Goal: Information Seeking & Learning: Find specific fact

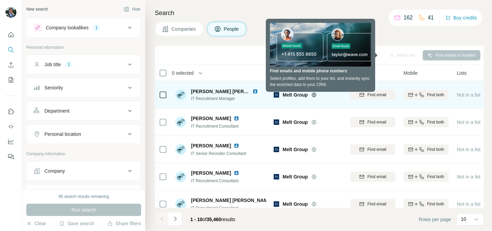
click at [219, 92] on span "[PERSON_NAME] [PERSON_NAME]" at bounding box center [232, 91] width 82 height 5
click at [252, 89] on img at bounding box center [254, 91] width 5 height 5
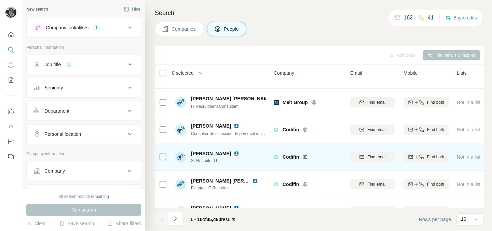
scroll to position [146, 0]
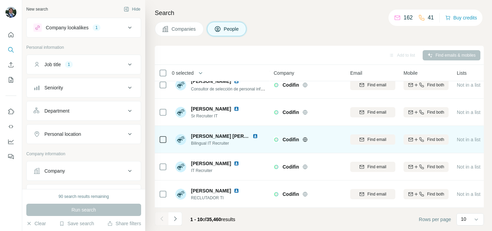
click at [253, 134] on img at bounding box center [254, 135] width 5 height 5
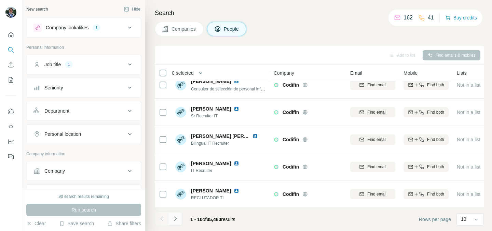
click at [173, 222] on icon "Navigate to next page" at bounding box center [175, 218] width 7 height 7
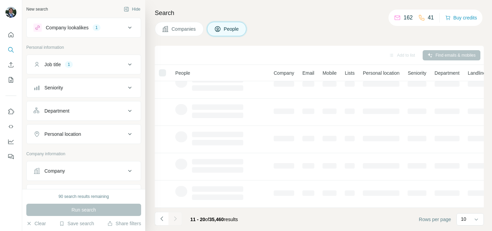
click at [93, 57] on button "Job title 1" at bounding box center [84, 64] width 114 height 16
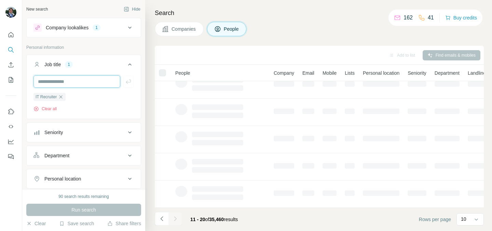
click at [90, 82] on input "text" at bounding box center [76, 81] width 87 height 12
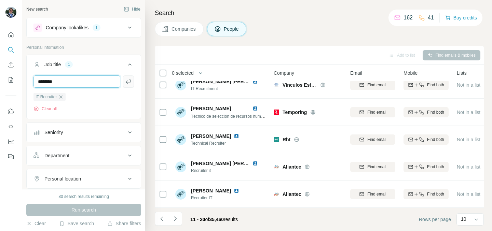
type input "********"
click at [128, 84] on icon "button" at bounding box center [128, 81] width 7 height 7
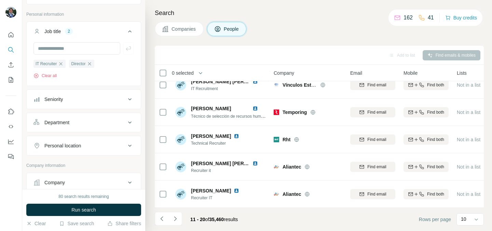
scroll to position [40, 0]
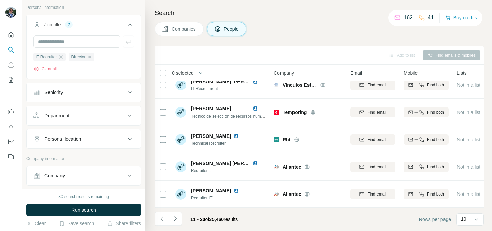
click at [84, 88] on button "Seniority" at bounding box center [84, 92] width 114 height 16
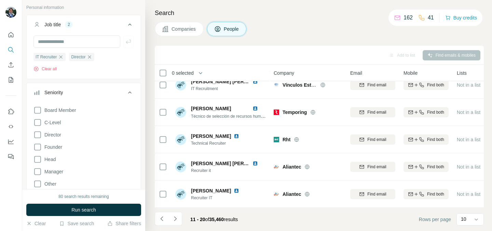
scroll to position [91, 0]
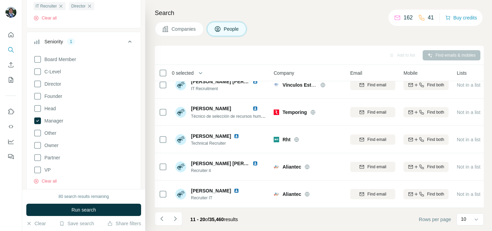
scroll to position [105, 0]
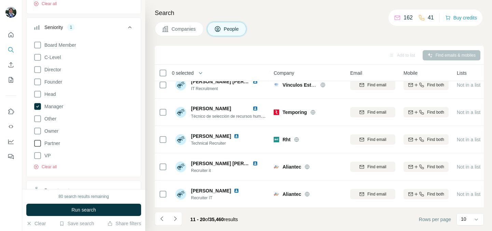
click at [53, 144] on span "Partner" at bounding box center [51, 143] width 18 height 7
click at [46, 152] on span "VP" at bounding box center [46, 155] width 9 height 7
click at [58, 61] on label "C-Level" at bounding box center [46, 57] width 27 height 8
click at [53, 74] on div "Board Member C-Level Director Founder Head Manager Other Owner Partner VP Clear…" at bounding box center [83, 104] width 100 height 132
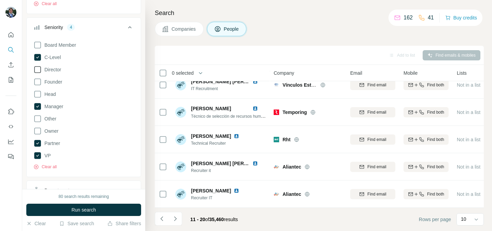
click at [54, 68] on span "Director" at bounding box center [51, 69] width 19 height 7
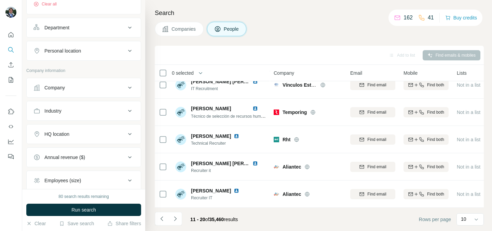
scroll to position [227, 0]
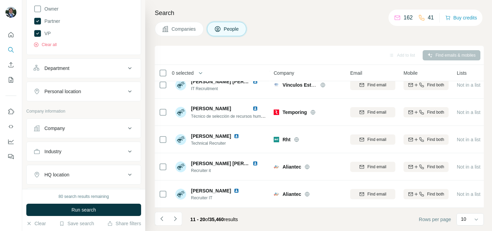
click at [66, 101] on div "Personal location" at bounding box center [83, 92] width 115 height 20
click at [69, 96] on button "Personal location" at bounding box center [84, 91] width 114 height 16
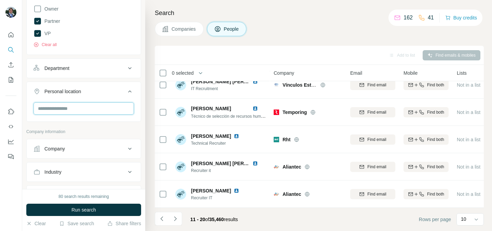
click at [67, 106] on input "text" at bounding box center [83, 108] width 100 height 12
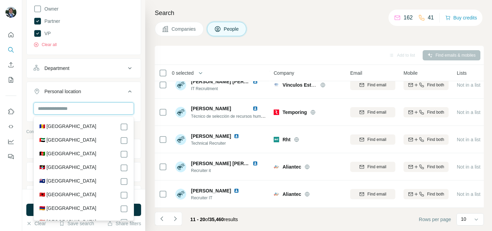
type input "*"
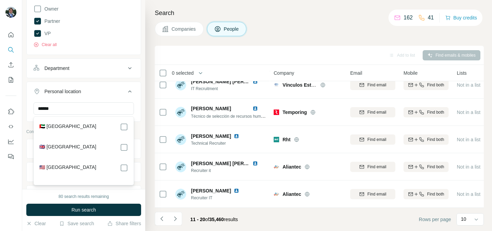
click at [88, 144] on div "🇬🇧 [GEOGRAPHIC_DATA]" at bounding box center [83, 147] width 89 height 8
drag, startPoint x: 116, startPoint y: 109, endPoint x: 18, endPoint y: 109, distance: 97.6
click at [18, 109] on div "New search Hide Company lookalikes 1 Personal information Job title 2 IT Recrui…" at bounding box center [246, 115] width 492 height 231
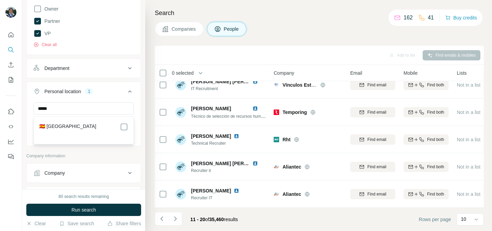
click at [66, 129] on div "🇪🇸 [GEOGRAPHIC_DATA]" at bounding box center [83, 127] width 89 height 8
click at [67, 127] on div "🇪🇸 [GEOGRAPHIC_DATA]" at bounding box center [83, 127] width 89 height 8
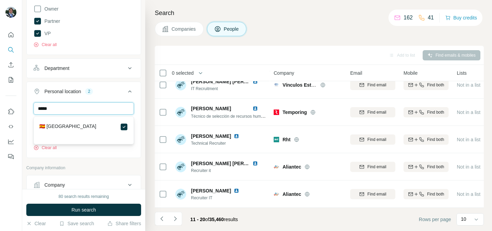
drag, startPoint x: 96, startPoint y: 108, endPoint x: 0, endPoint y: 103, distance: 96.0
click at [0, 103] on div "New search Hide Company lookalikes 1 Personal information Job title 2 IT Recrui…" at bounding box center [246, 115] width 492 height 231
type input "******"
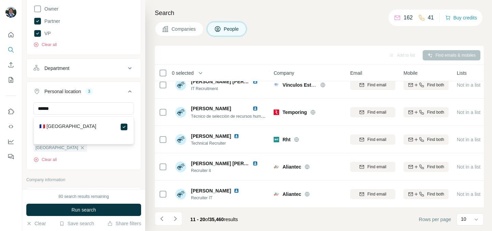
click at [110, 95] on div "Personal location 3" at bounding box center [79, 91] width 92 height 7
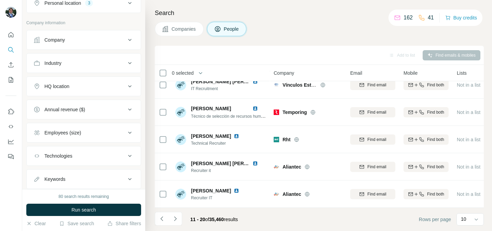
scroll to position [335, 0]
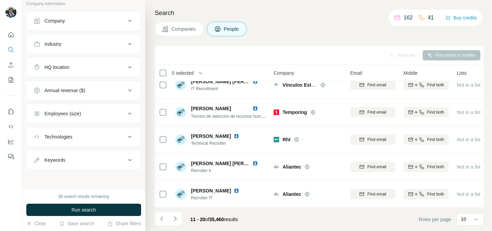
click at [74, 159] on div "Keywords" at bounding box center [79, 160] width 92 height 7
click at [68, 178] on input "text" at bounding box center [76, 177] width 87 height 12
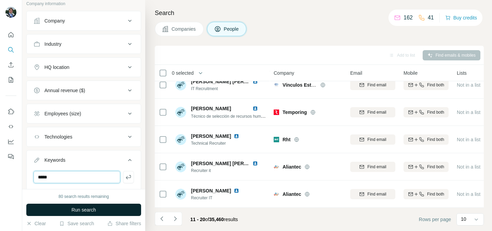
type input "*****"
click at [69, 209] on button "Run search" at bounding box center [83, 210] width 115 height 12
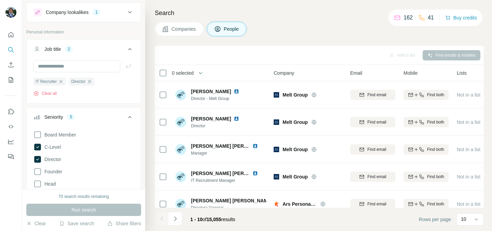
scroll to position [0, 0]
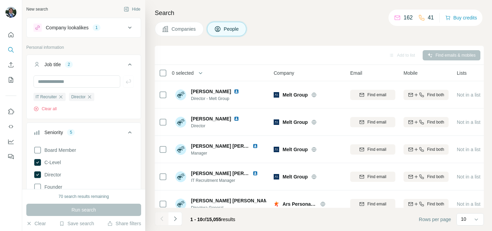
click at [103, 30] on div "Company lookalikes 1" at bounding box center [79, 28] width 92 height 8
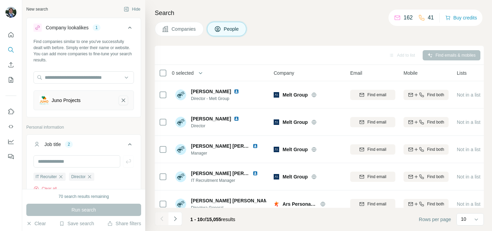
click at [125, 100] on icon "Juno Projects-remove-button" at bounding box center [123, 100] width 6 height 7
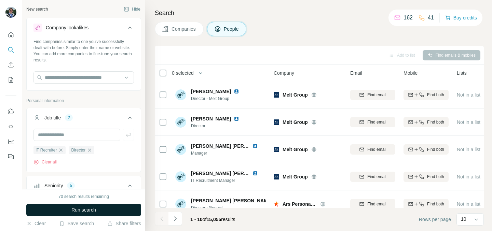
click at [94, 215] on button "Run search" at bounding box center [83, 210] width 115 height 12
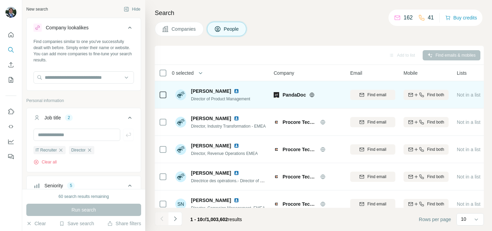
click at [233, 89] on img at bounding box center [235, 90] width 5 height 5
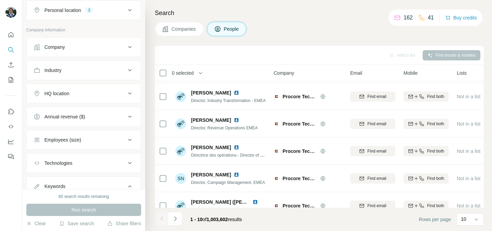
scroll to position [409, 0]
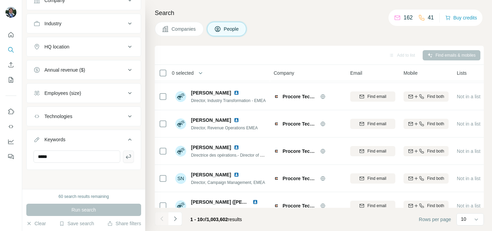
click at [131, 157] on icon "button" at bounding box center [128, 156] width 7 height 7
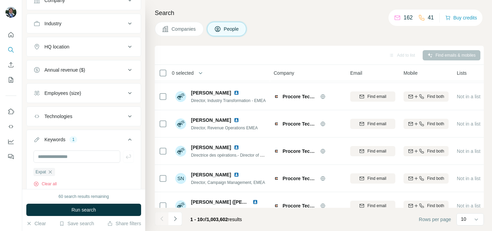
scroll to position [433, 0]
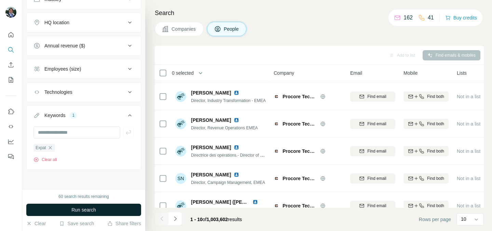
click at [112, 210] on button "Run search" at bounding box center [83, 210] width 115 height 12
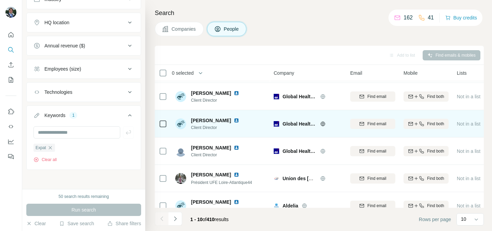
scroll to position [0, 0]
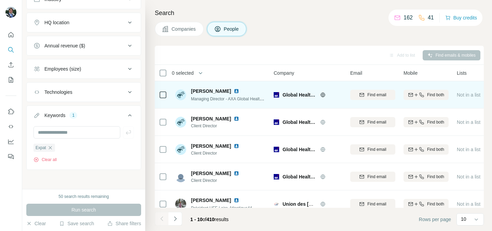
click at [233, 91] on img at bounding box center [235, 90] width 5 height 5
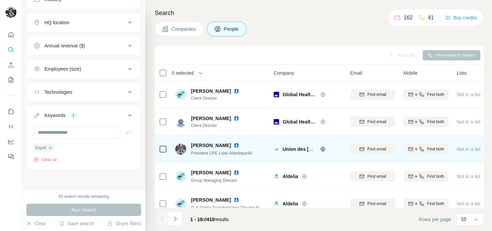
scroll to position [61, 0]
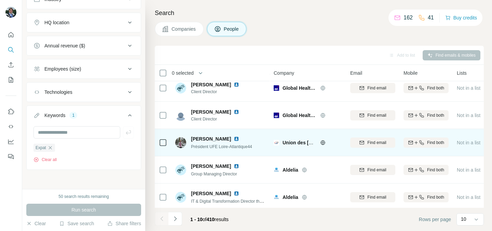
click at [239, 137] on img at bounding box center [235, 138] width 5 height 5
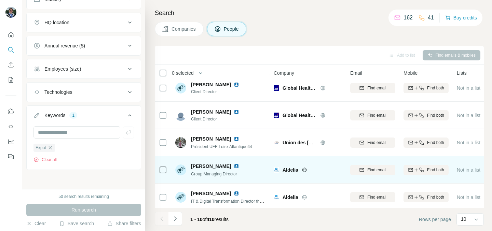
click at [220, 167] on span "[PERSON_NAME]" at bounding box center [211, 166] width 40 height 7
click at [233, 167] on div at bounding box center [240, 166] width 14 height 5
click at [233, 167] on img at bounding box center [235, 166] width 5 height 5
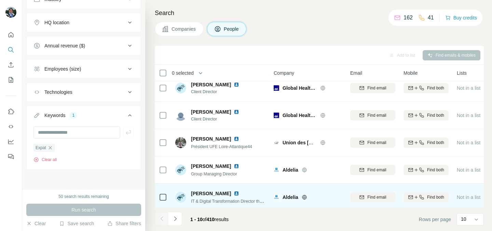
click at [239, 191] on img at bounding box center [235, 193] width 5 height 5
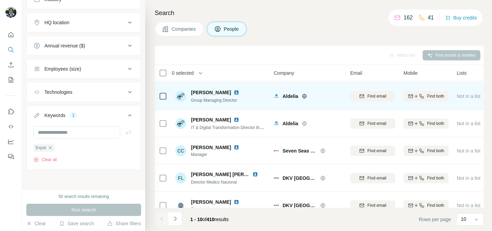
scroll to position [138, 0]
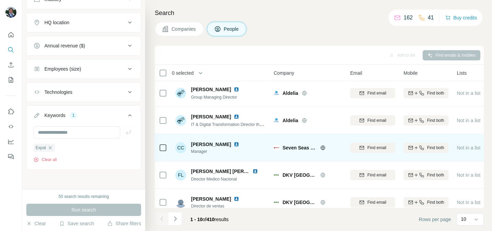
click at [233, 144] on img at bounding box center [235, 144] width 5 height 5
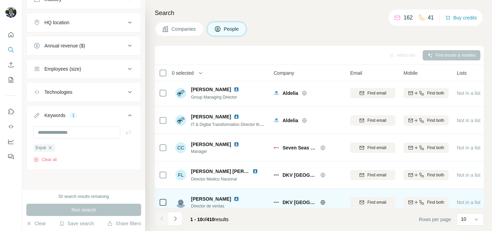
scroll to position [146, 0]
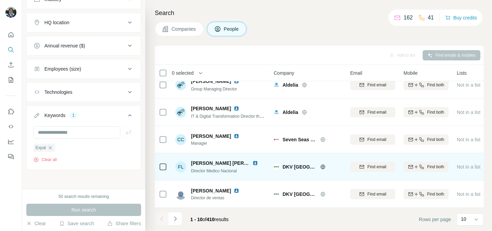
click at [252, 161] on img at bounding box center [254, 162] width 5 height 5
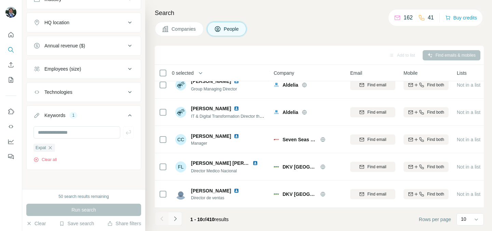
click at [175, 221] on icon "Navigate to next page" at bounding box center [175, 218] width 7 height 7
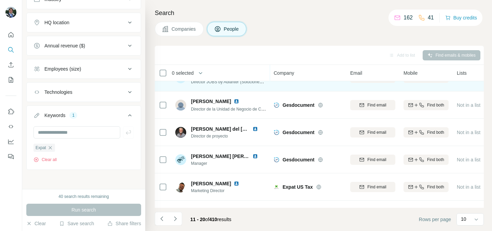
scroll to position [52, 0]
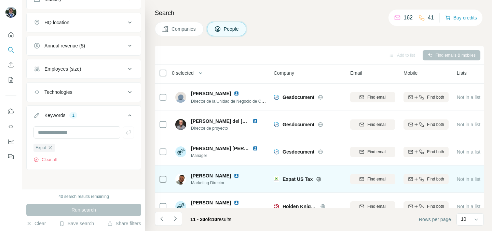
click at [233, 176] on img at bounding box center [235, 175] width 5 height 5
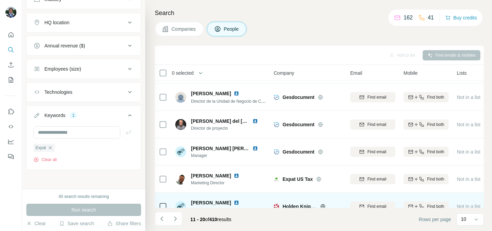
scroll to position [82, 0]
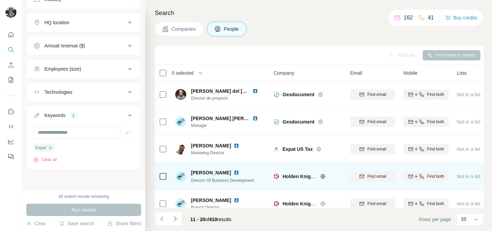
click at [233, 174] on img at bounding box center [235, 172] width 5 height 5
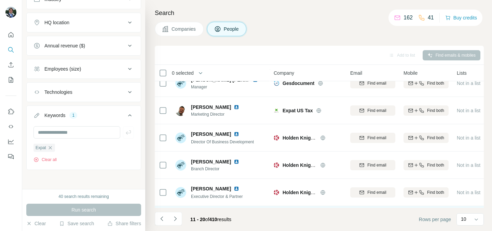
scroll to position [146, 0]
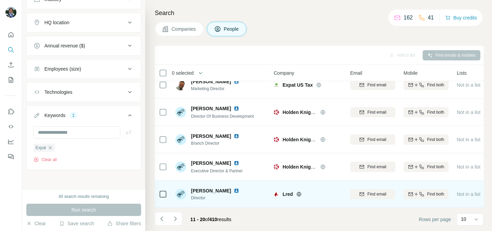
click at [235, 192] on img at bounding box center [235, 190] width 5 height 5
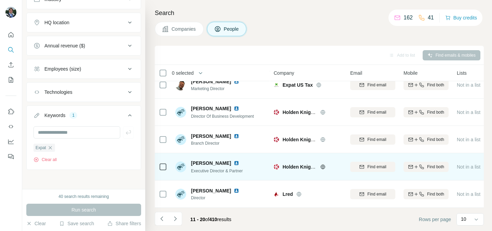
scroll to position [0, 0]
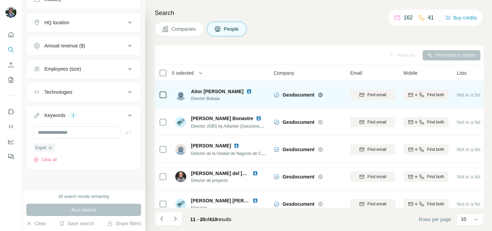
click at [246, 91] on img at bounding box center [248, 91] width 5 height 5
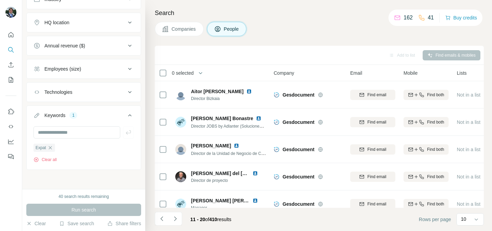
click at [295, 33] on div "Companies People" at bounding box center [319, 29] width 329 height 14
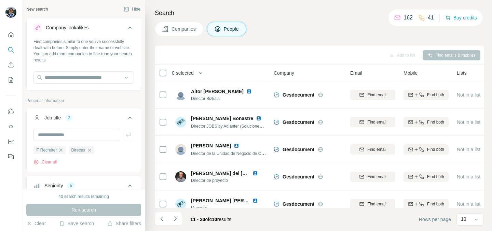
scroll to position [433, 0]
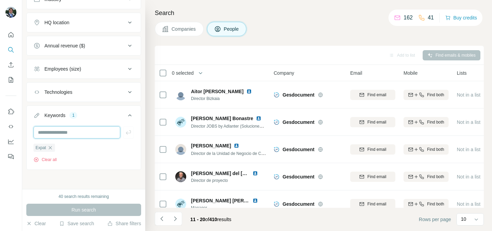
click at [89, 130] on input "text" at bounding box center [76, 132] width 87 height 12
type input "*"
type input "*********"
click at [130, 130] on icon "button" at bounding box center [128, 132] width 7 height 7
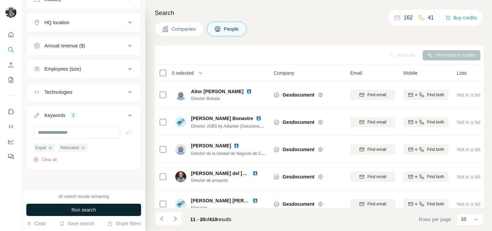
click at [91, 211] on span "Run search" at bounding box center [83, 210] width 25 height 7
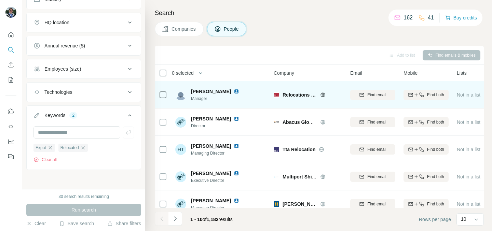
click at [233, 91] on img at bounding box center [235, 91] width 5 height 5
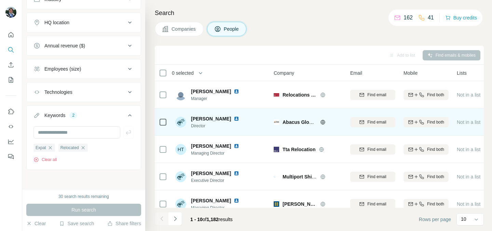
click at [242, 116] on div at bounding box center [244, 118] width 5 height 5
click at [233, 117] on img at bounding box center [235, 118] width 5 height 5
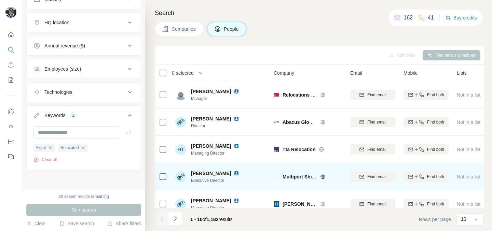
click at [239, 173] on img at bounding box center [235, 173] width 5 height 5
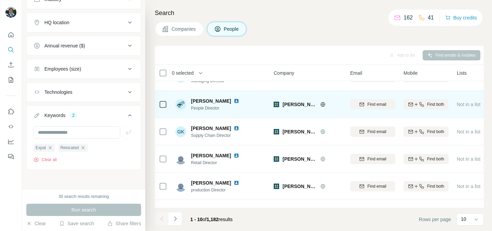
scroll to position [146, 0]
